Goal: Use online tool/utility: Utilize a website feature to perform a specific function

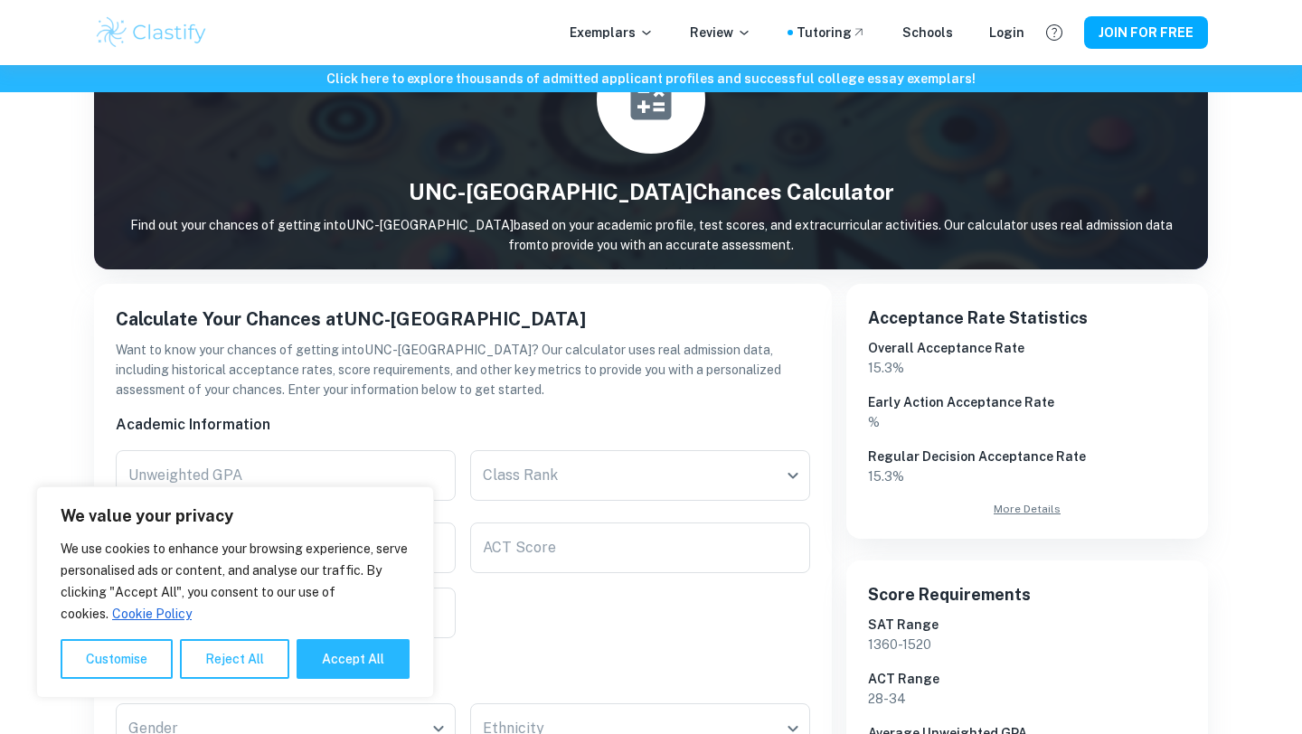
scroll to position [153, 0]
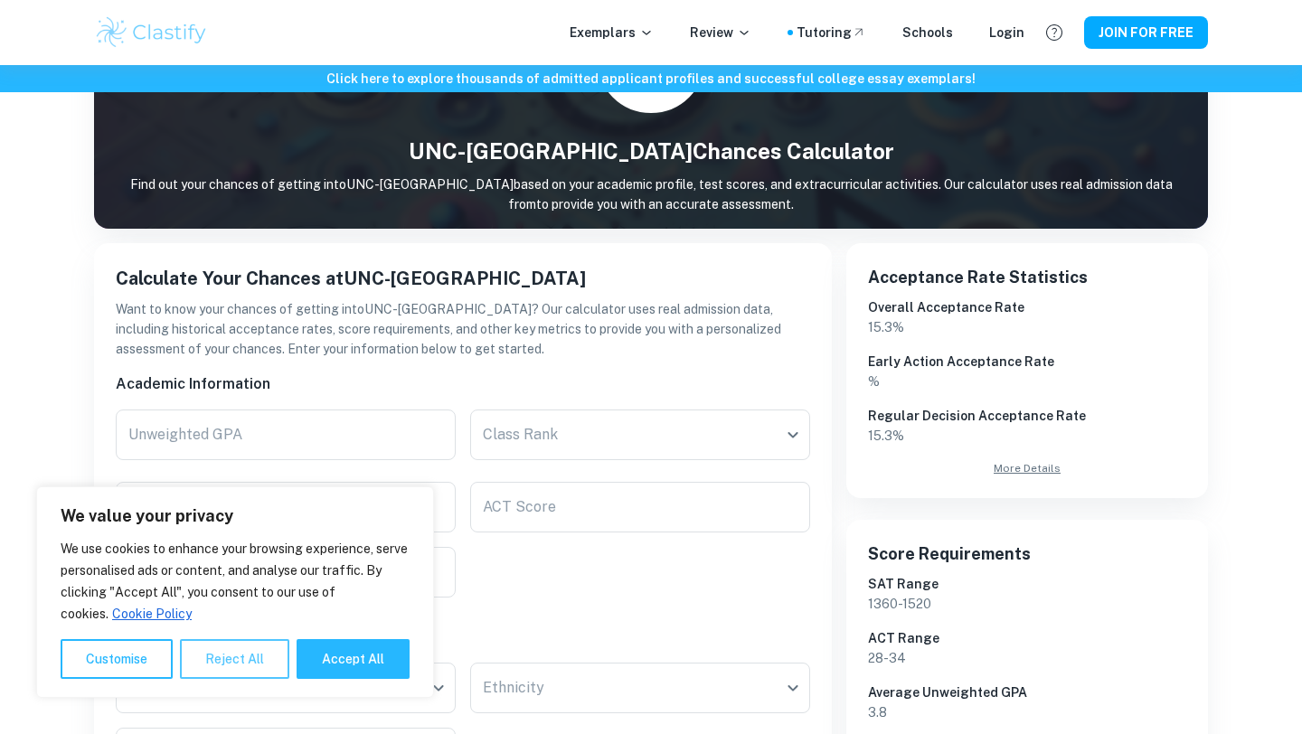
click at [213, 671] on button "Reject All" at bounding box center [234, 659] width 109 height 40
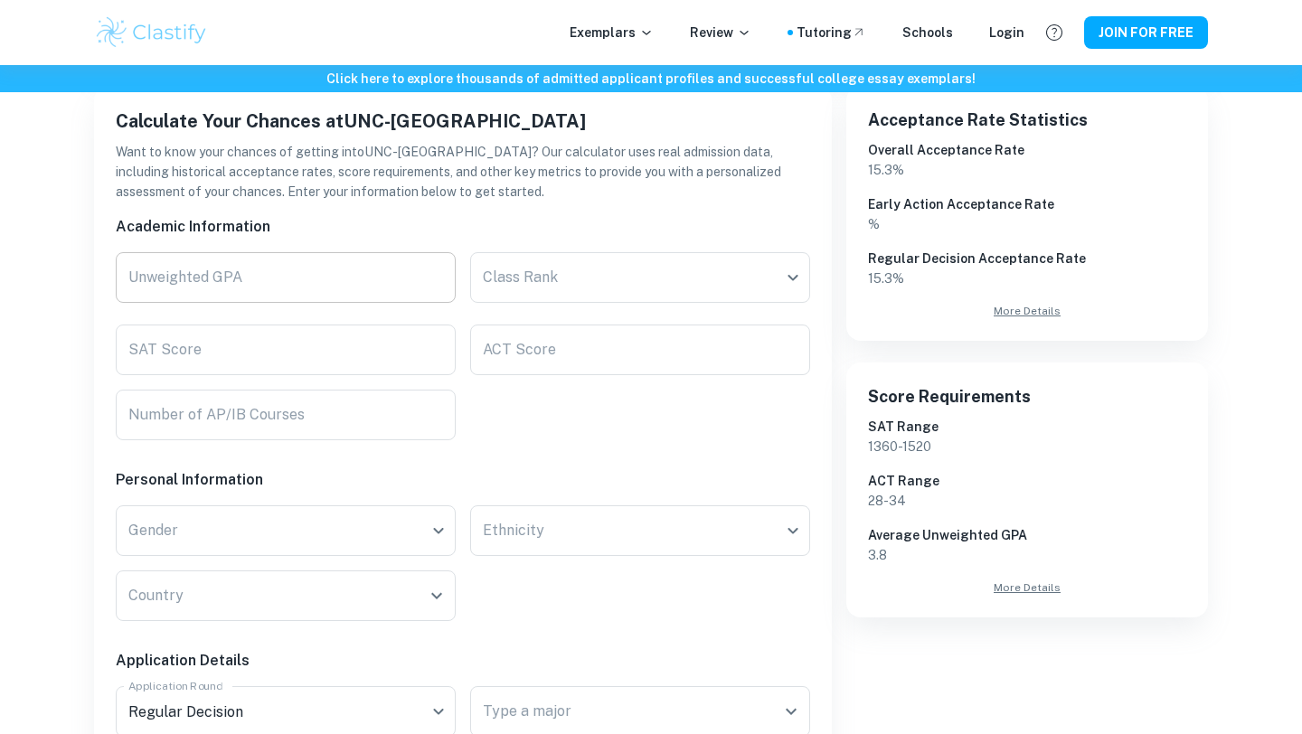
scroll to position [240, 0]
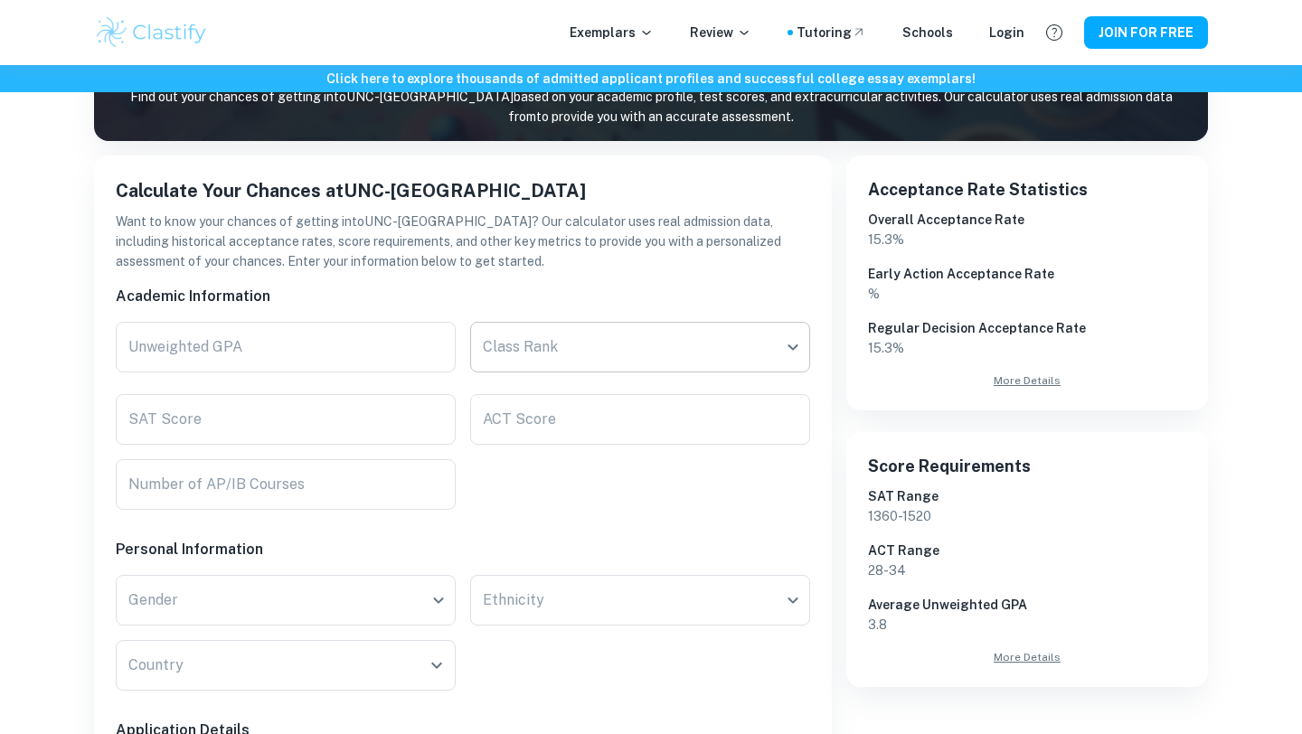
click at [481, 363] on body "We value your privacy We use cookies to enhance your browsing experience, serve…" at bounding box center [651, 192] width 1302 height 734
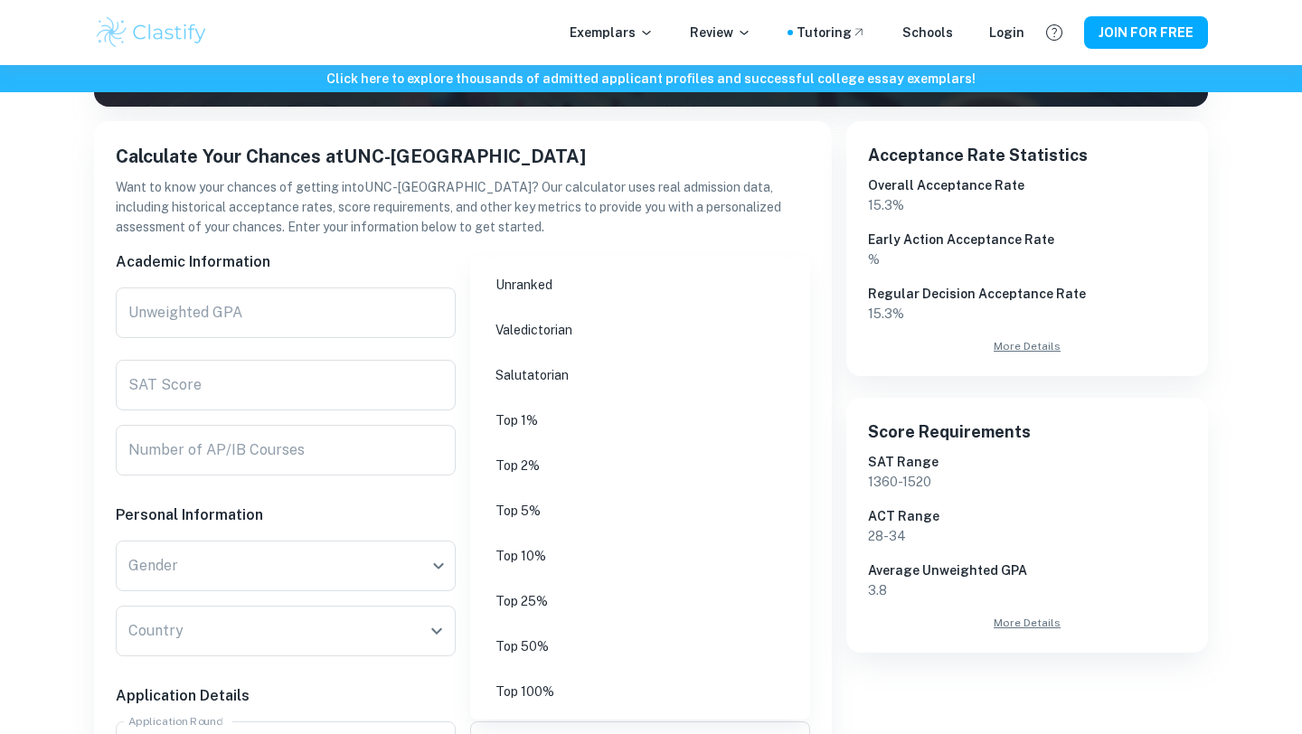
scroll to position [276, 0]
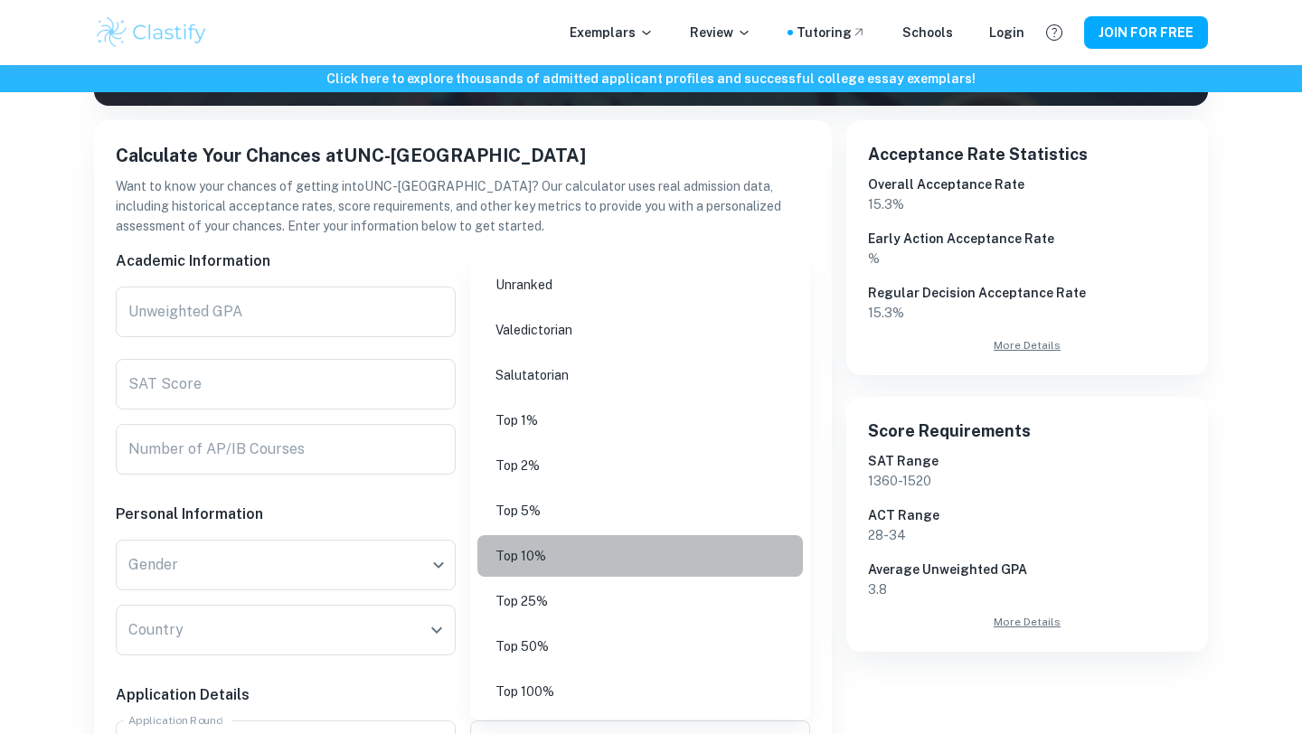
click at [540, 551] on li "Top 10%" at bounding box center [639, 556] width 325 height 42
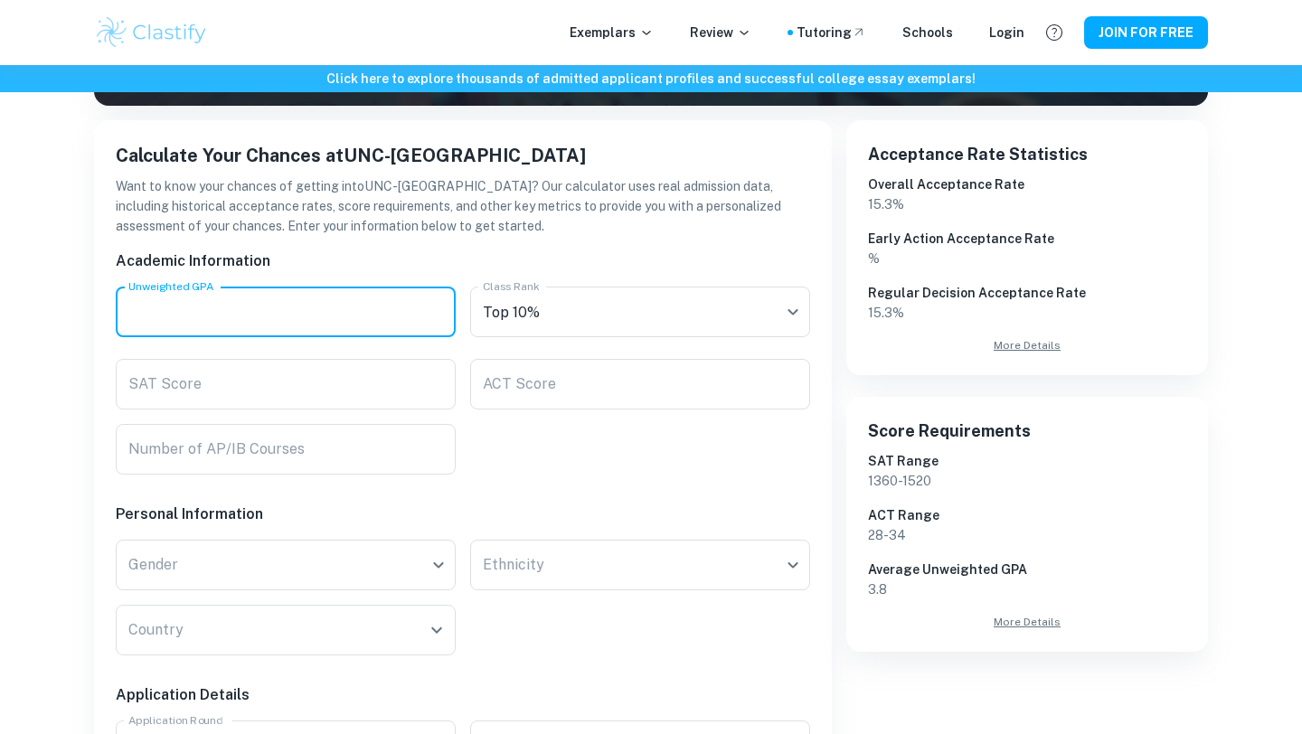
click at [282, 297] on input "Unweighted GPA" at bounding box center [286, 312] width 340 height 51
type input "3.917"
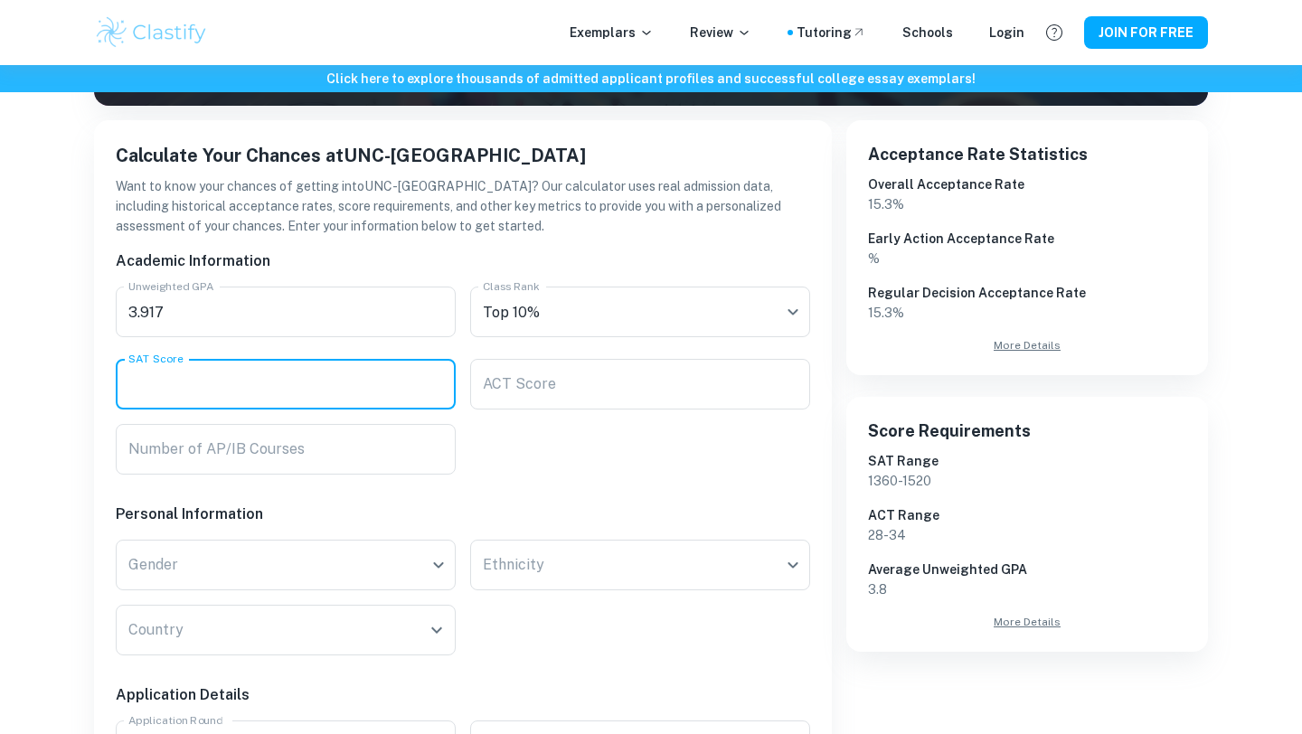
click at [271, 376] on input "SAT Score" at bounding box center [286, 384] width 340 height 51
type input "1500"
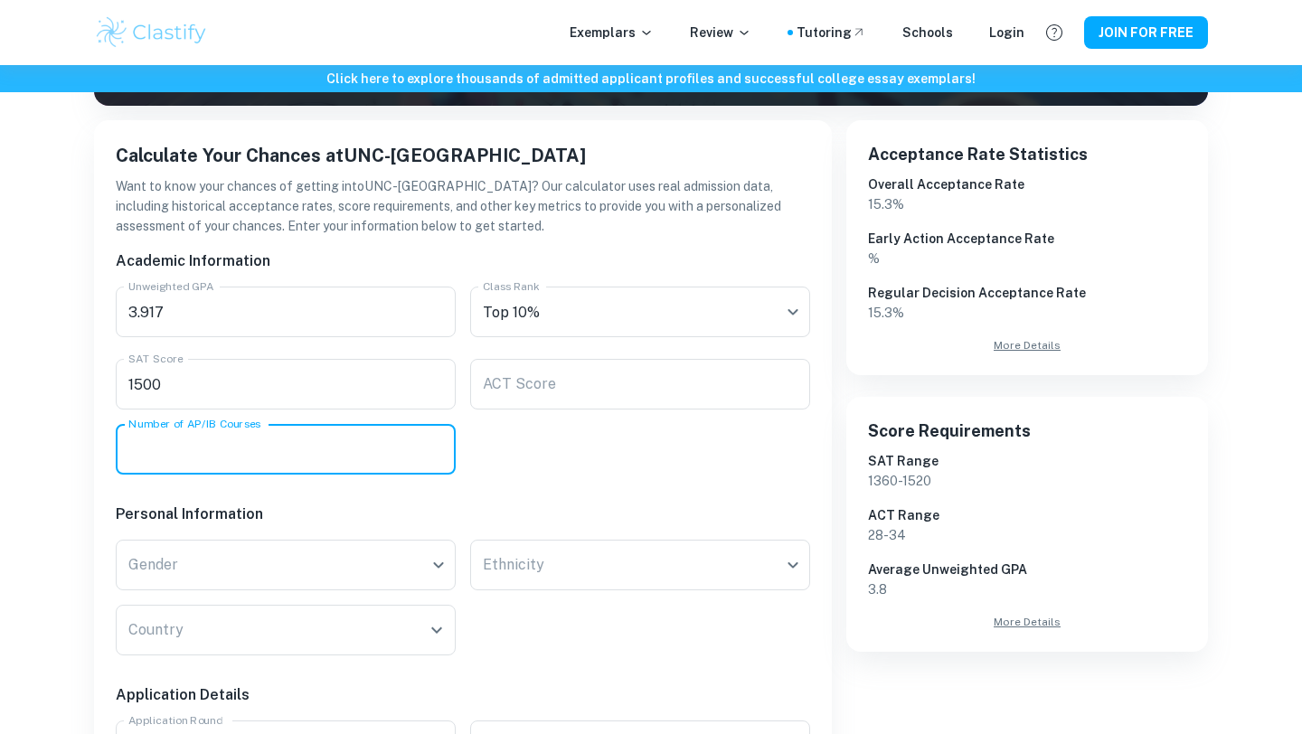
click at [266, 465] on input "Number of AP/IB Courses" at bounding box center [286, 449] width 340 height 51
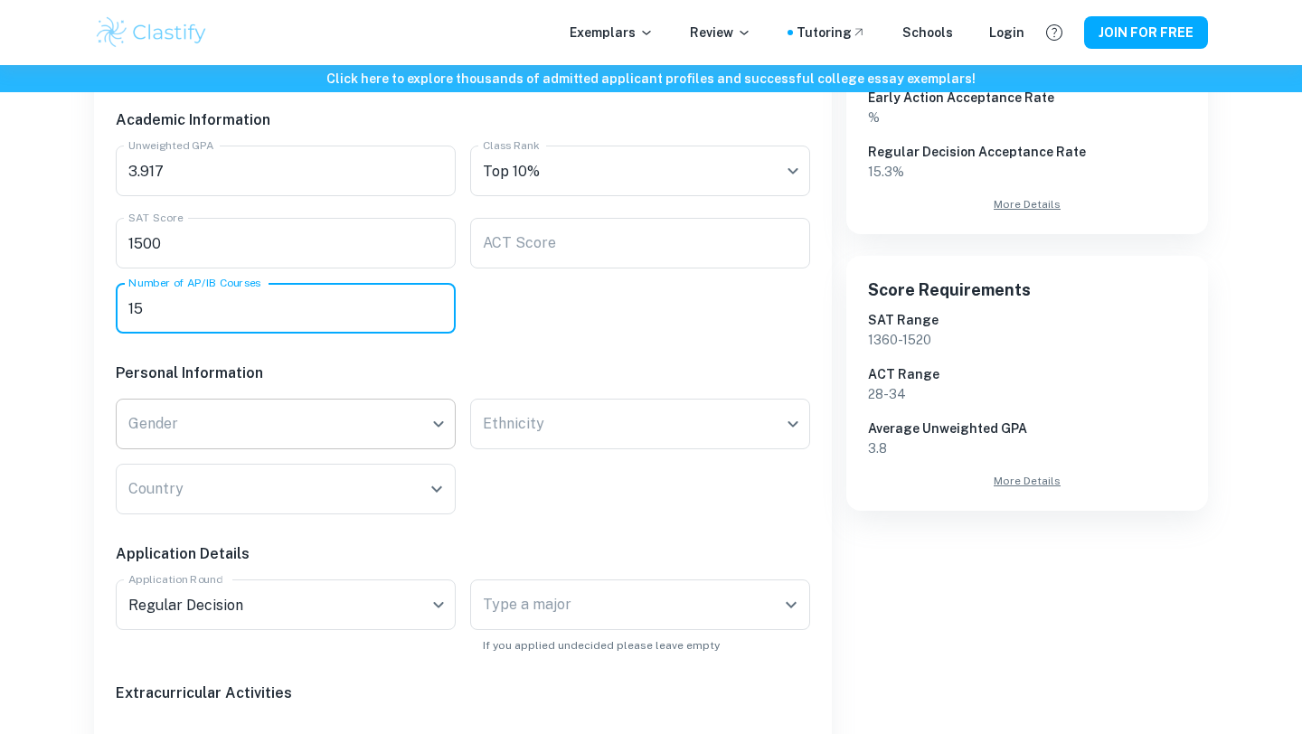
scroll to position [421, 0]
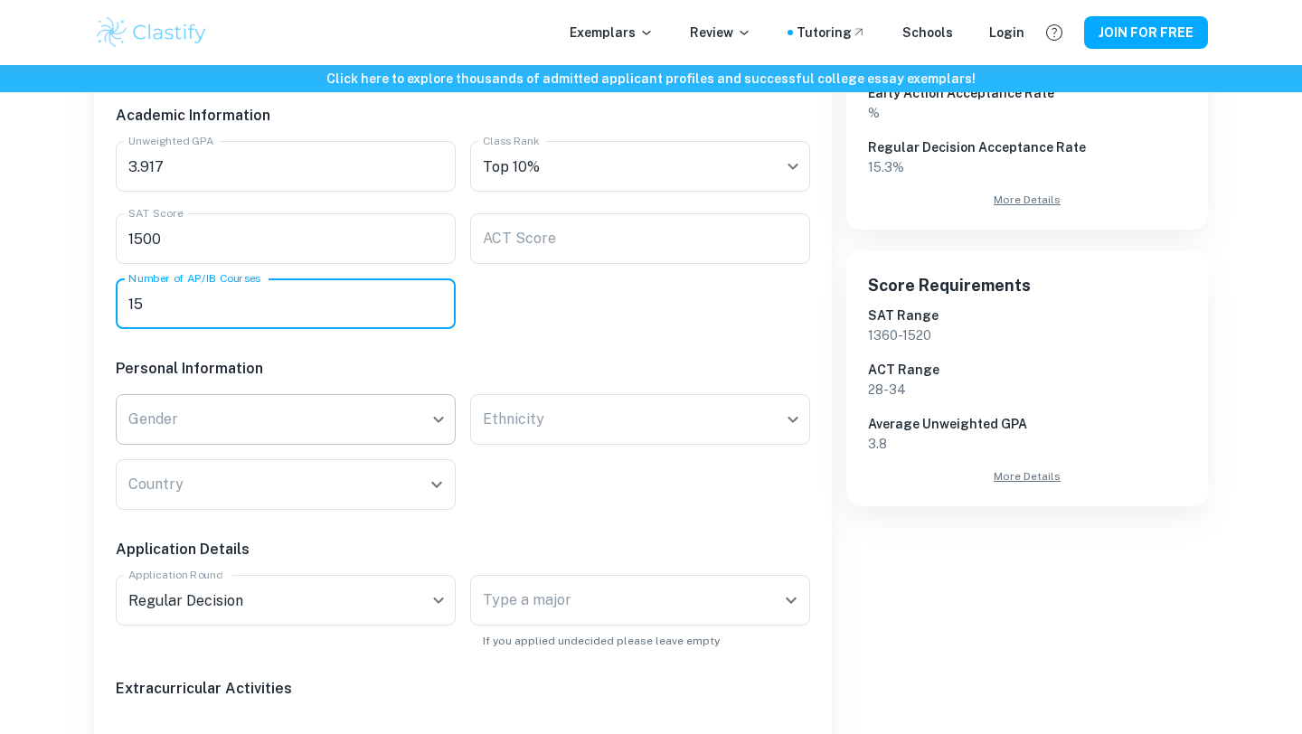
type input "15"
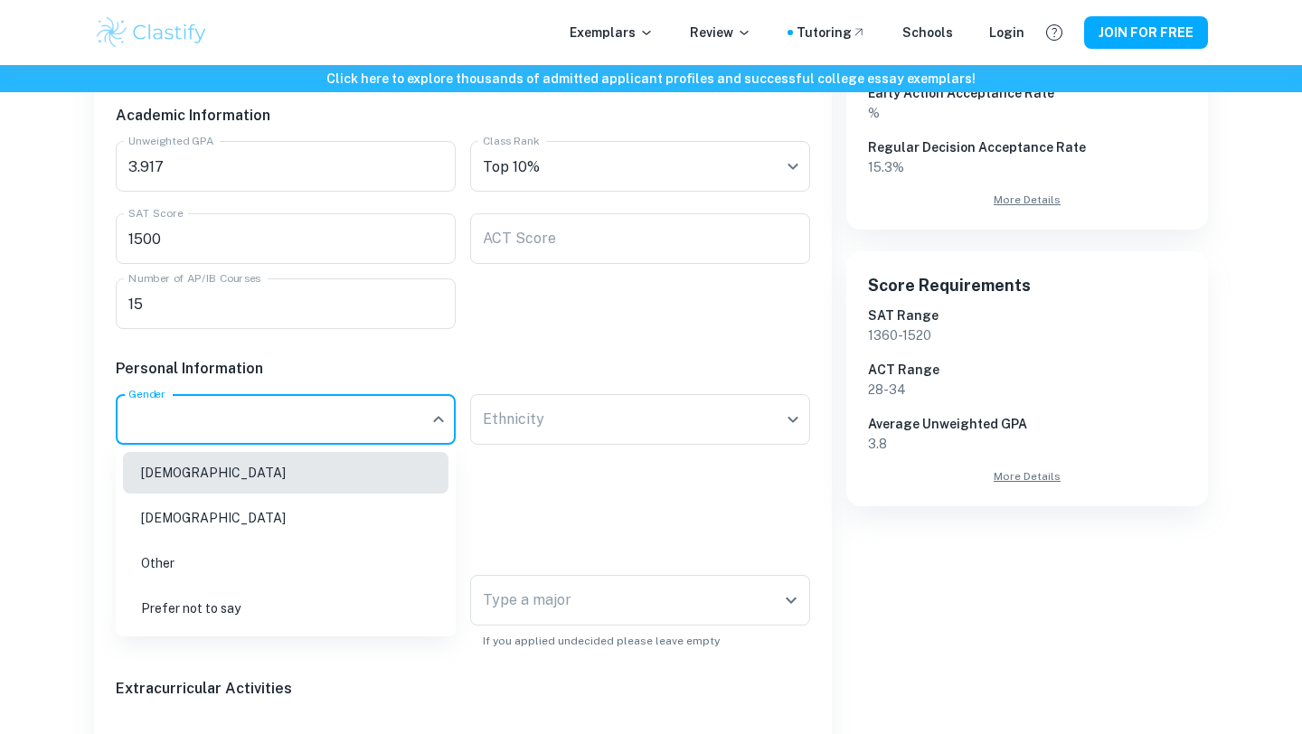
click at [145, 378] on body "We value your privacy We use cookies to enhance your browsing experience, serve…" at bounding box center [651, 11] width 1302 height 734
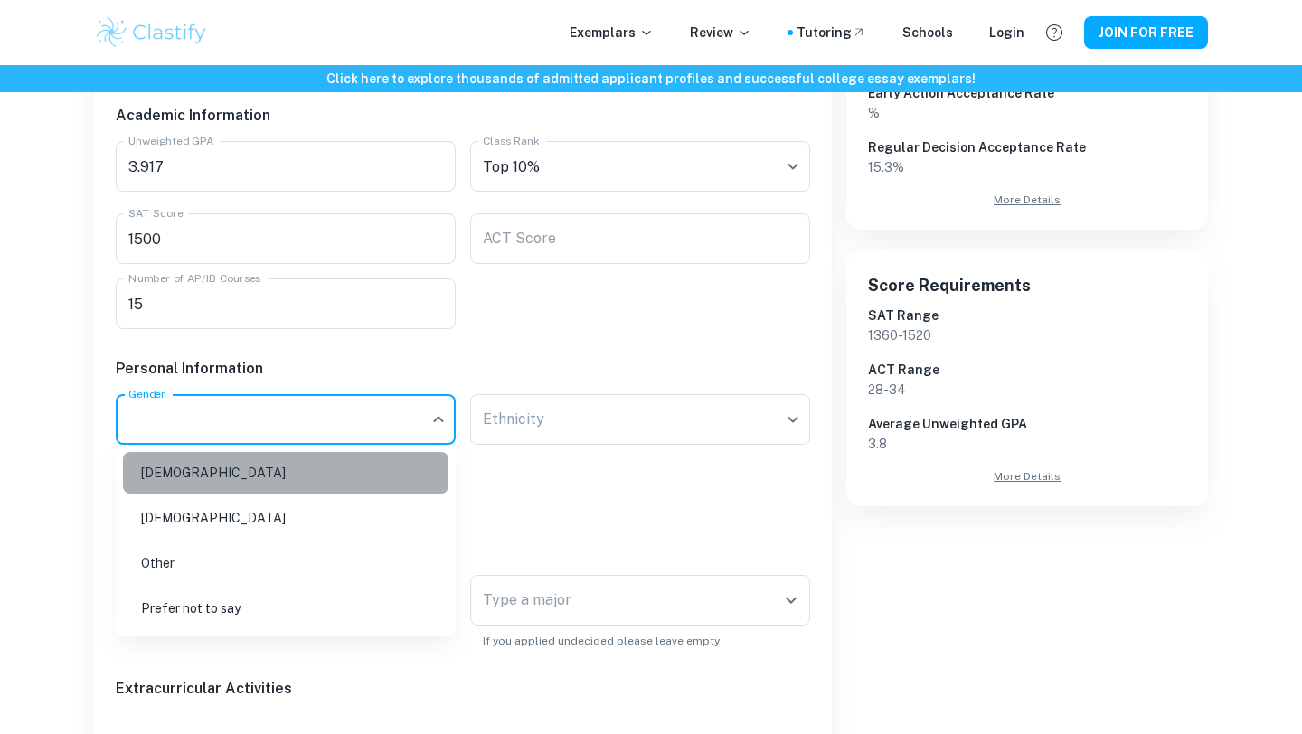
click at [170, 469] on li "[DEMOGRAPHIC_DATA]" at bounding box center [285, 473] width 325 height 42
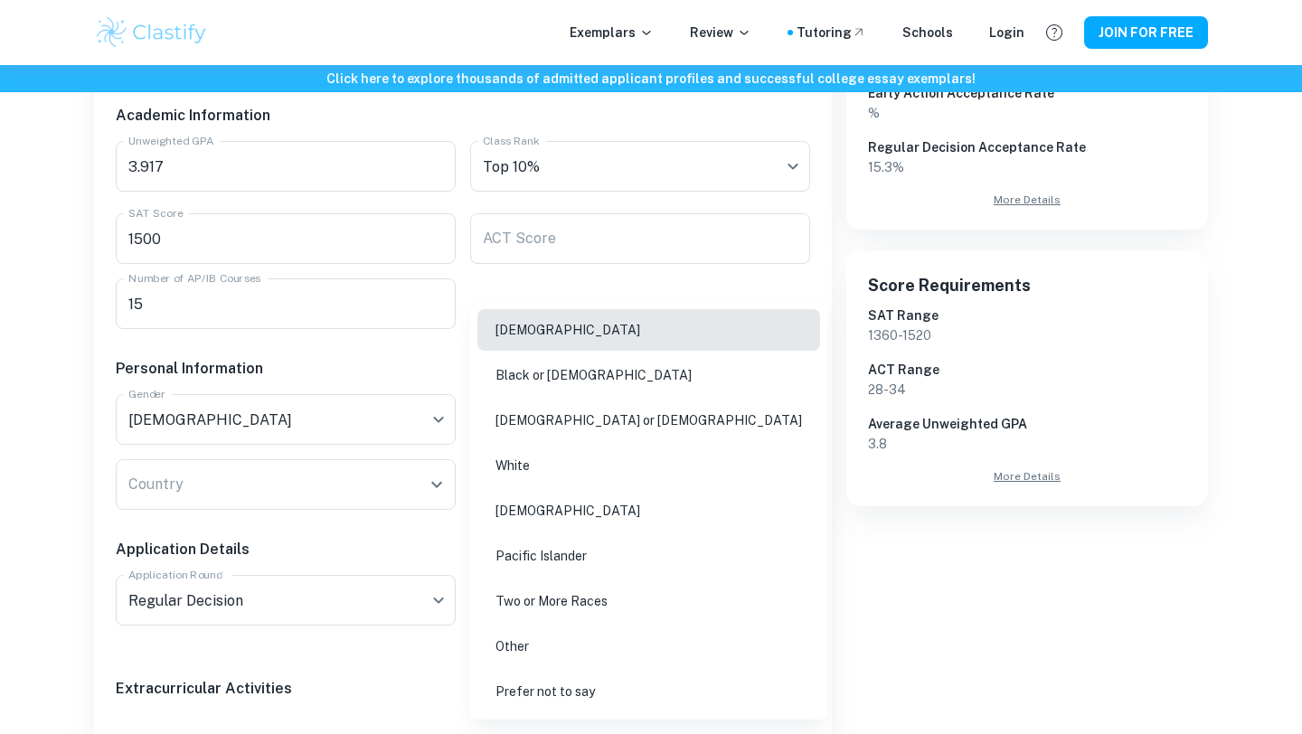
click at [606, 378] on body "We value your privacy We use cookies to enhance your browsing experience, serve…" at bounding box center [651, 11] width 1302 height 734
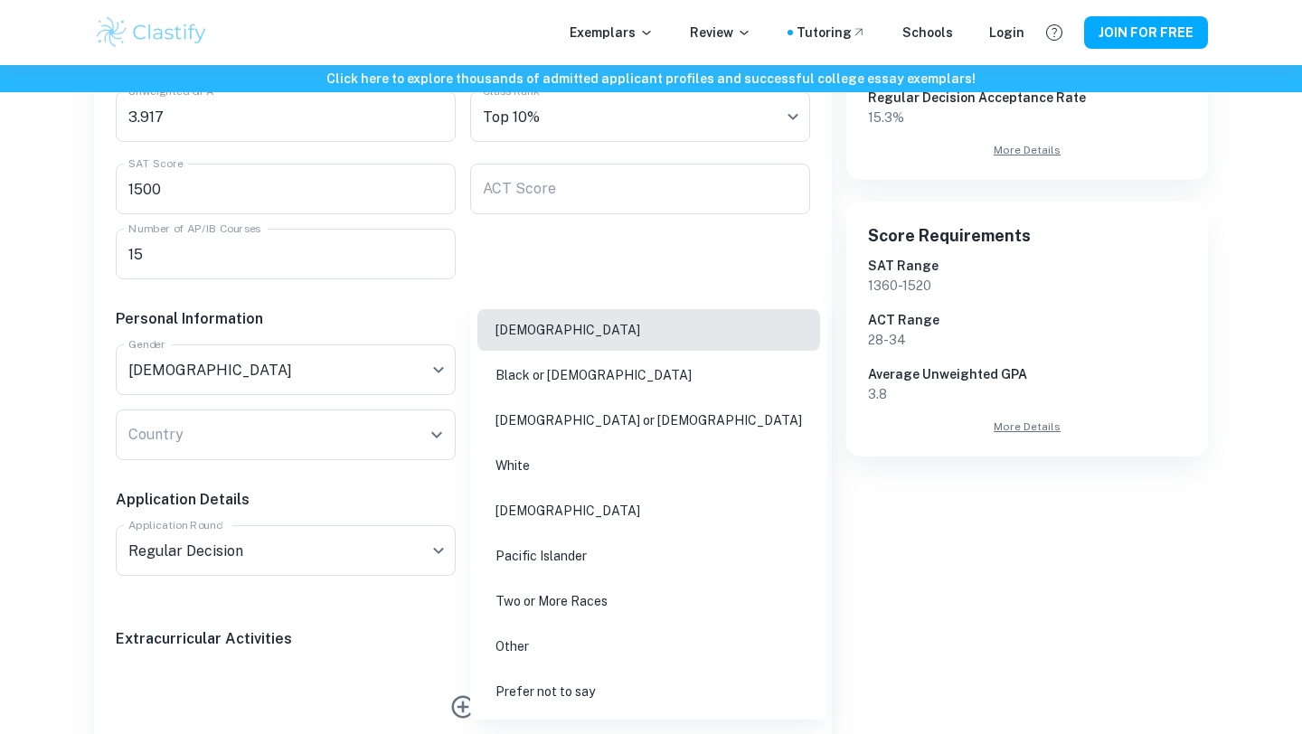
scroll to position [475, 0]
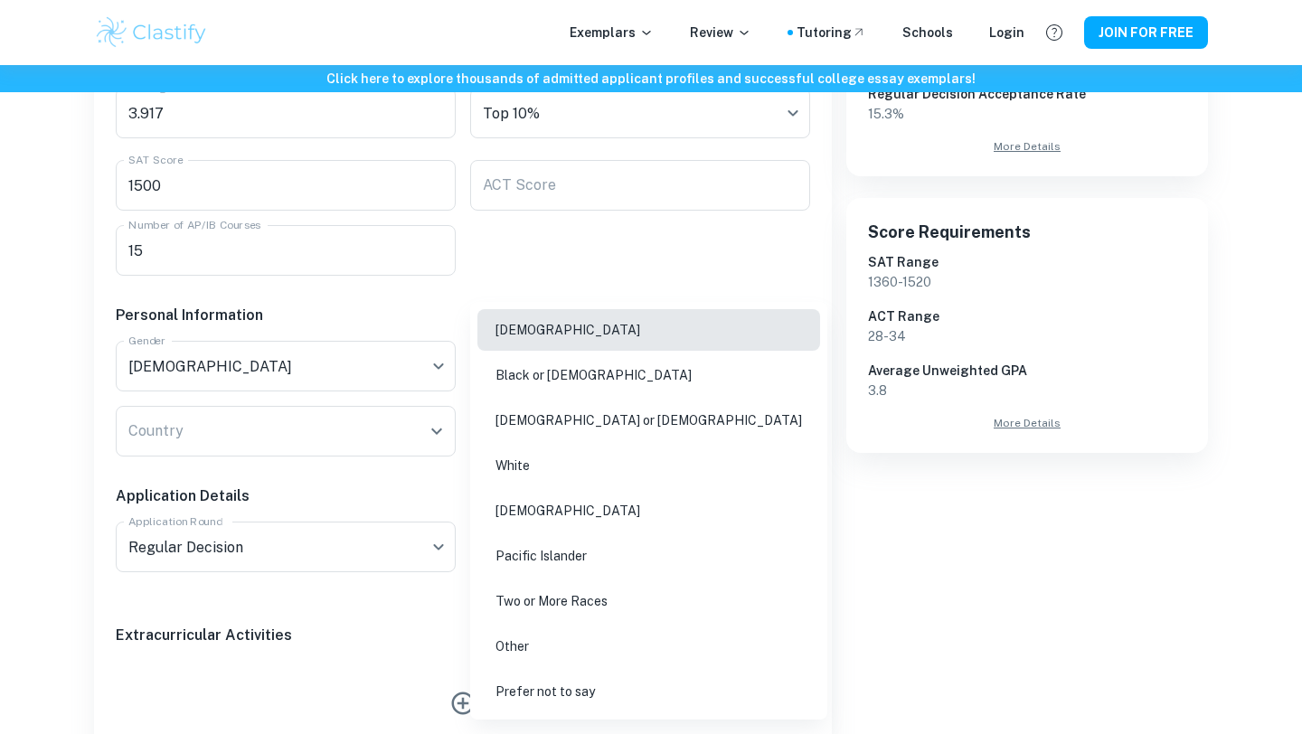
click at [514, 643] on li "Other" at bounding box center [648, 647] width 343 height 42
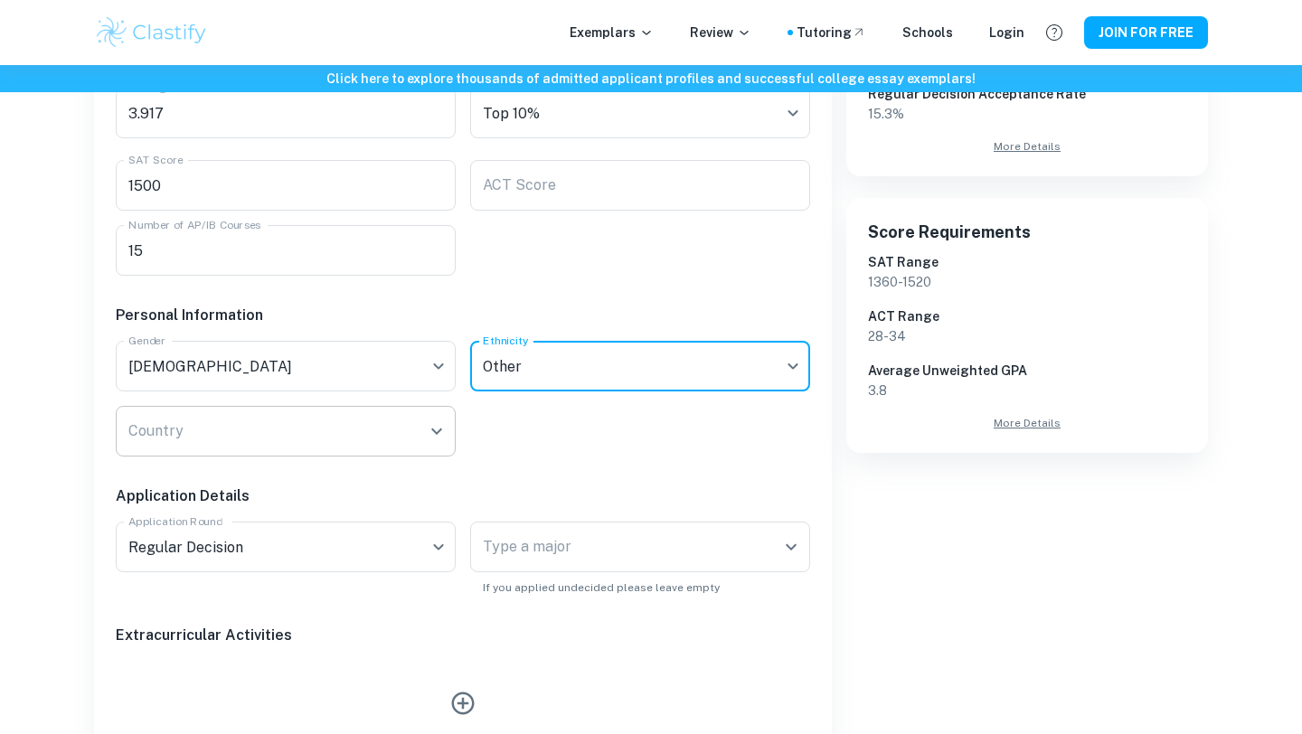
click at [396, 451] on div "Country" at bounding box center [286, 431] width 340 height 51
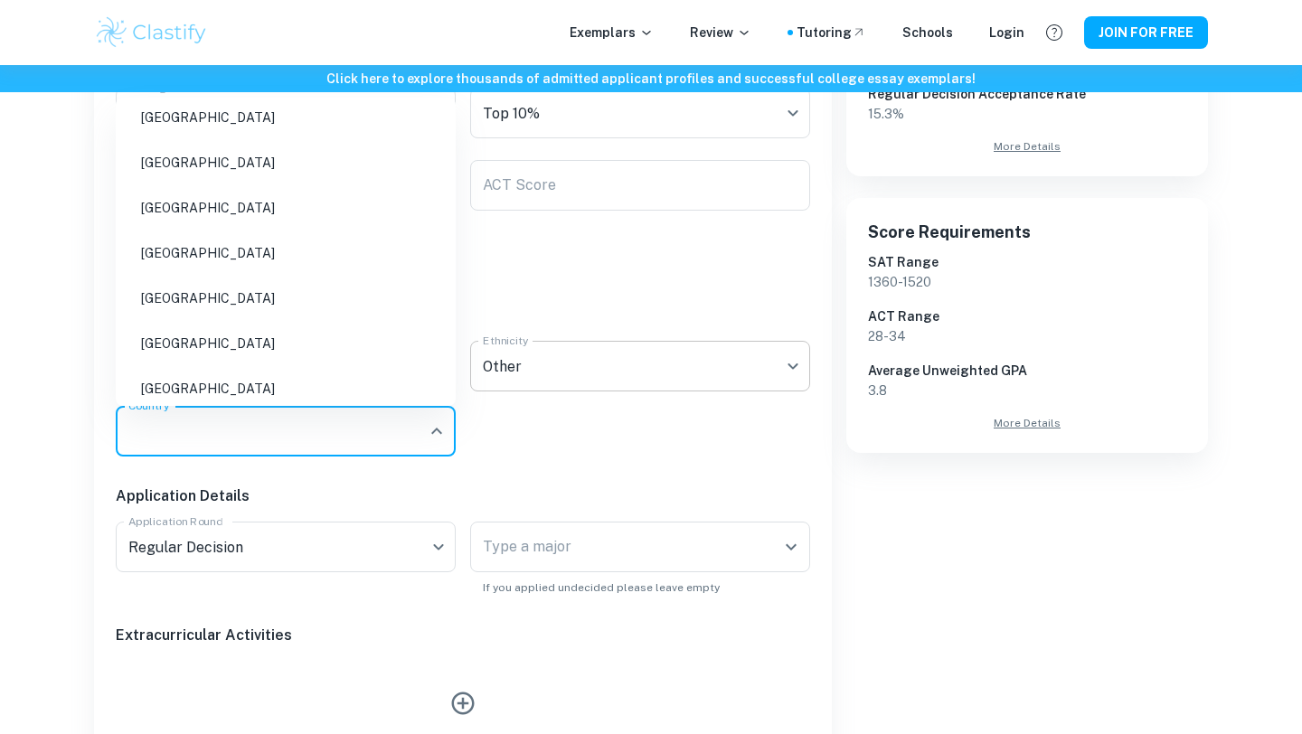
scroll to position [4270, 0]
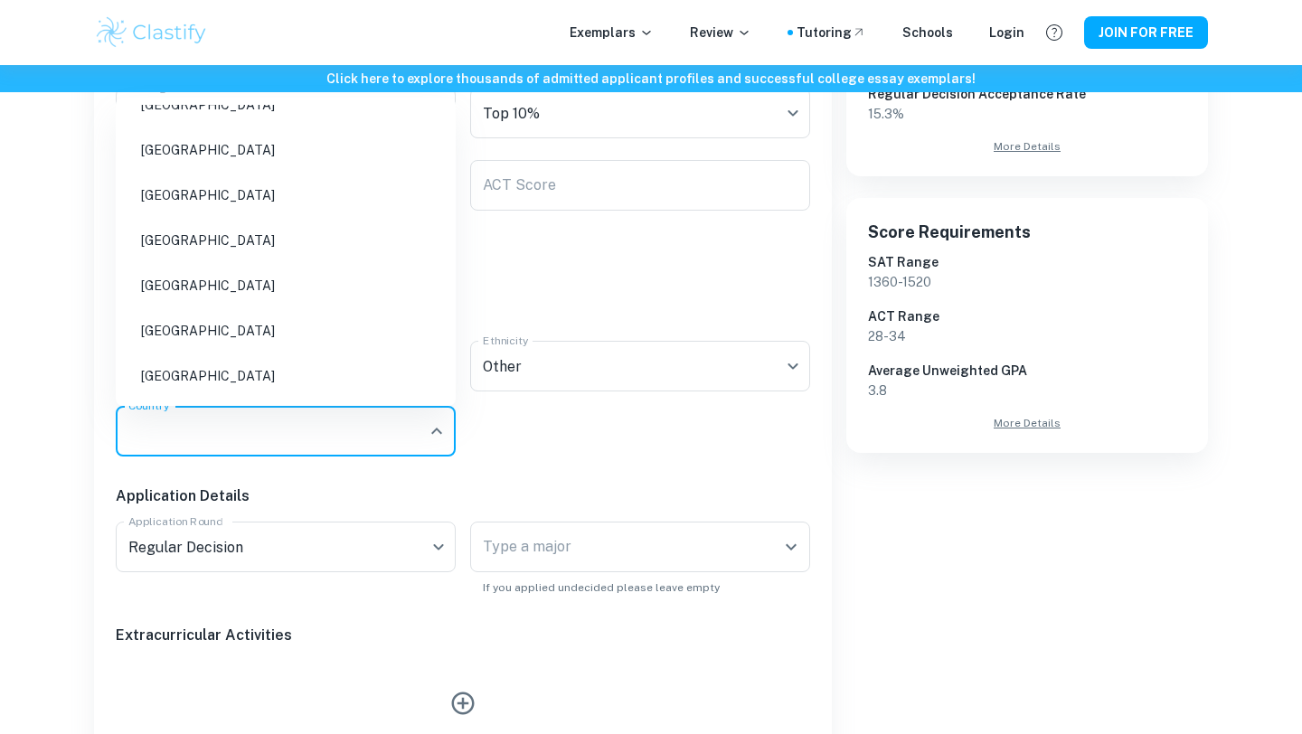
click at [569, 419] on div "Academic Information Unweighted GPA 3.917 Unweighted GPA Class Rank Top 10% Cla…" at bounding box center [455, 511] width 709 height 949
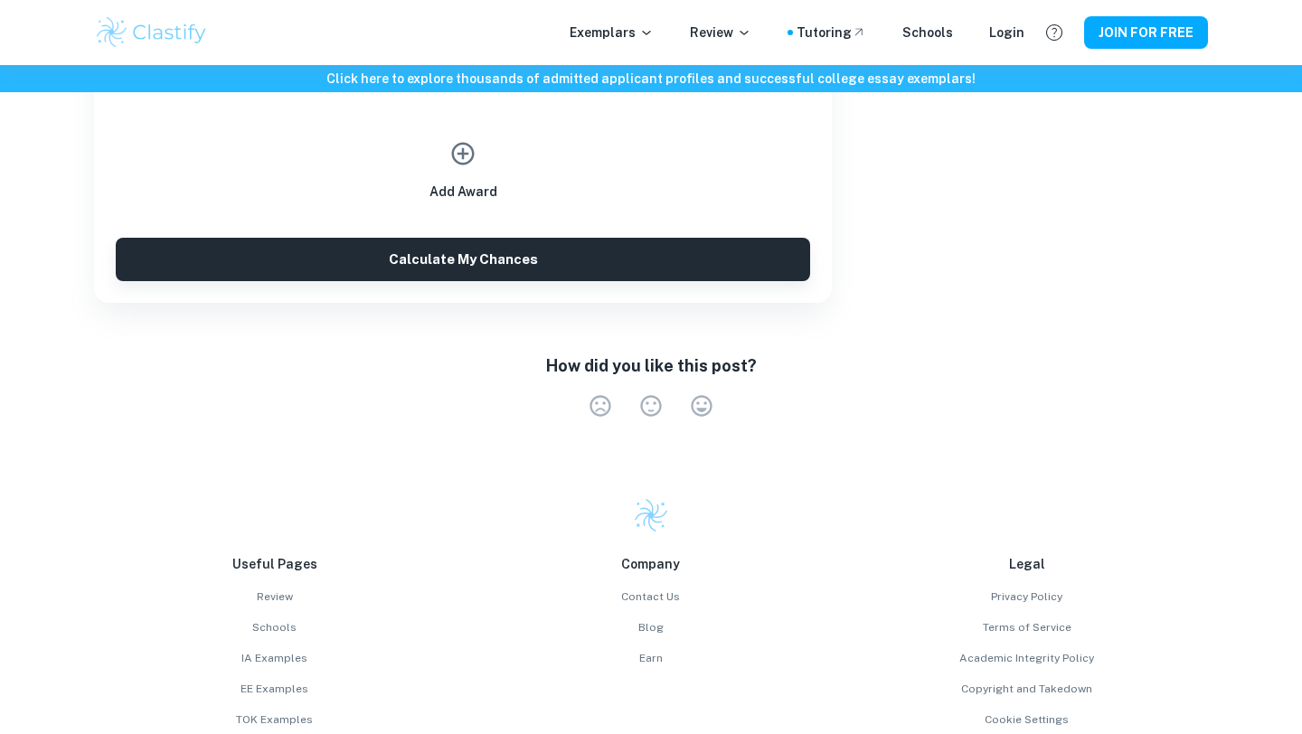
scroll to position [1181, 0]
